Goal: Register for event/course

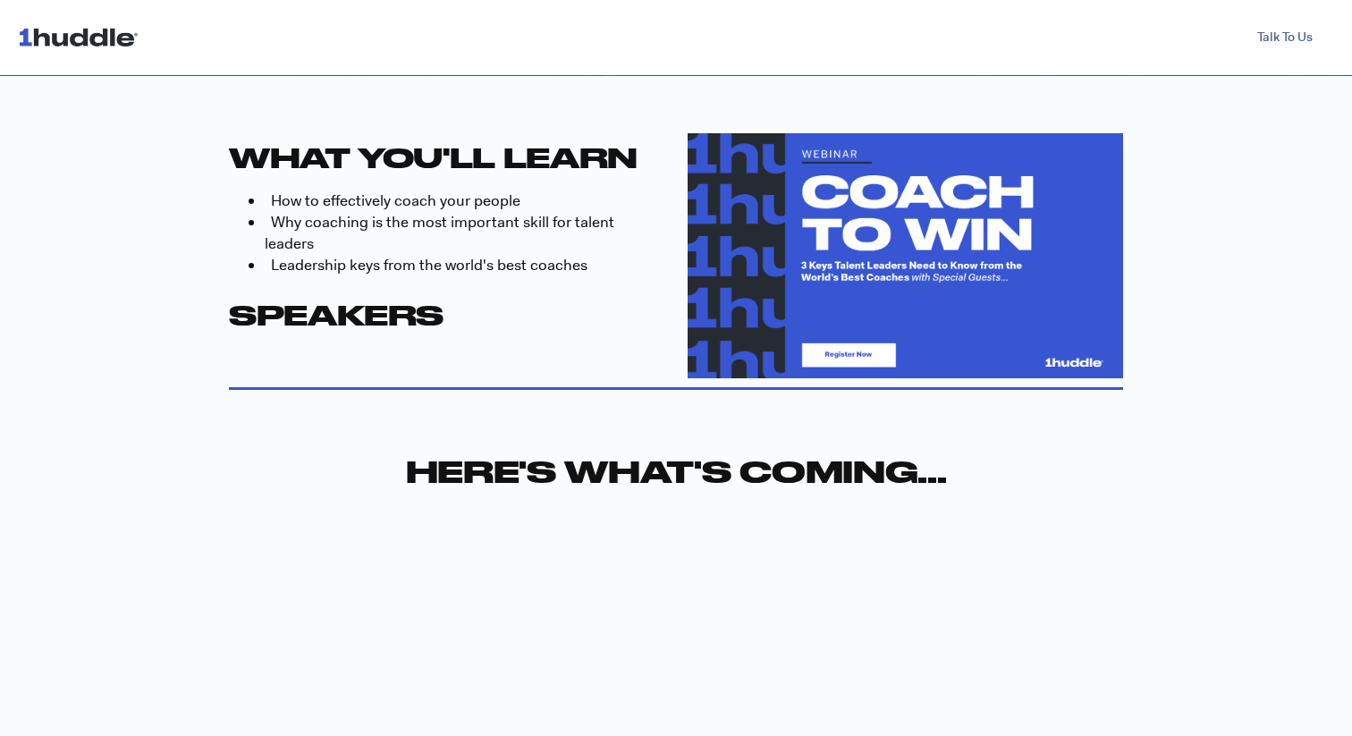
scroll to position [578, 0]
